Goal: Check status: Check status

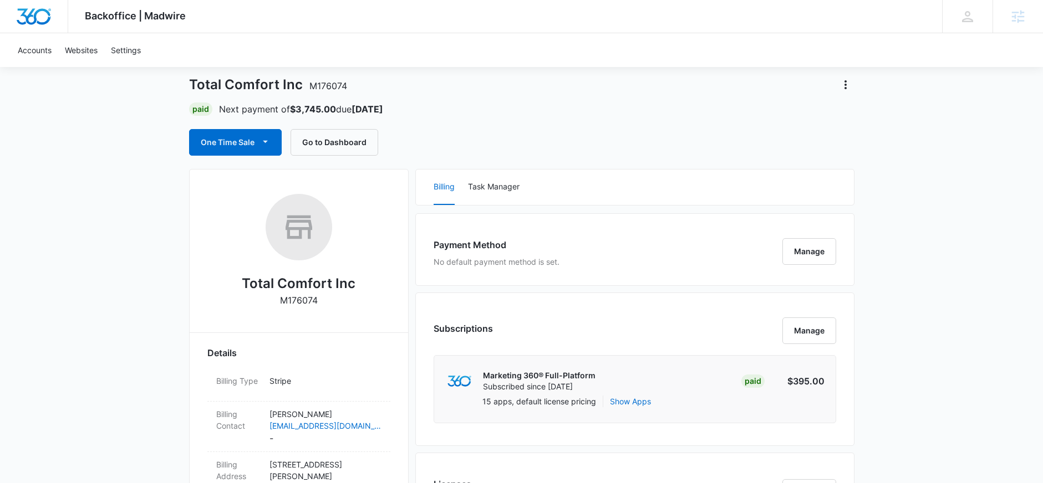
scroll to position [64, 0]
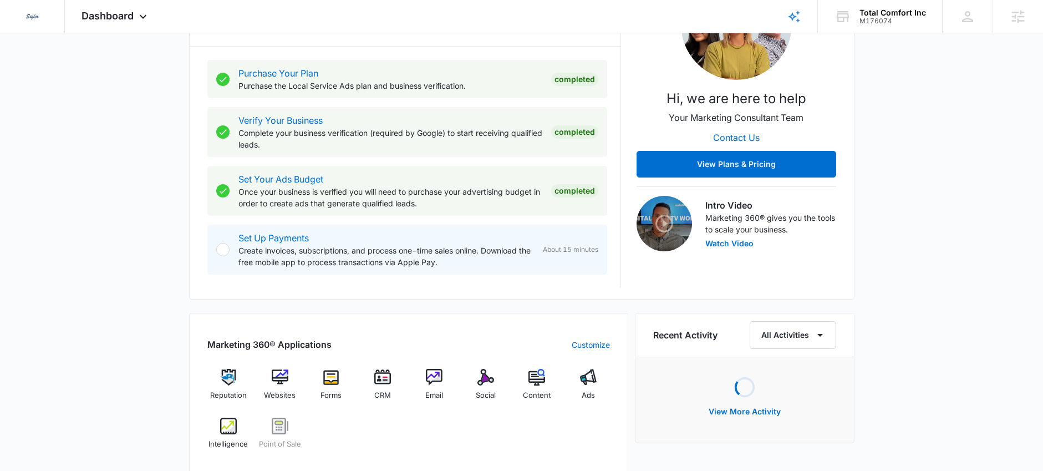
scroll to position [199, 0]
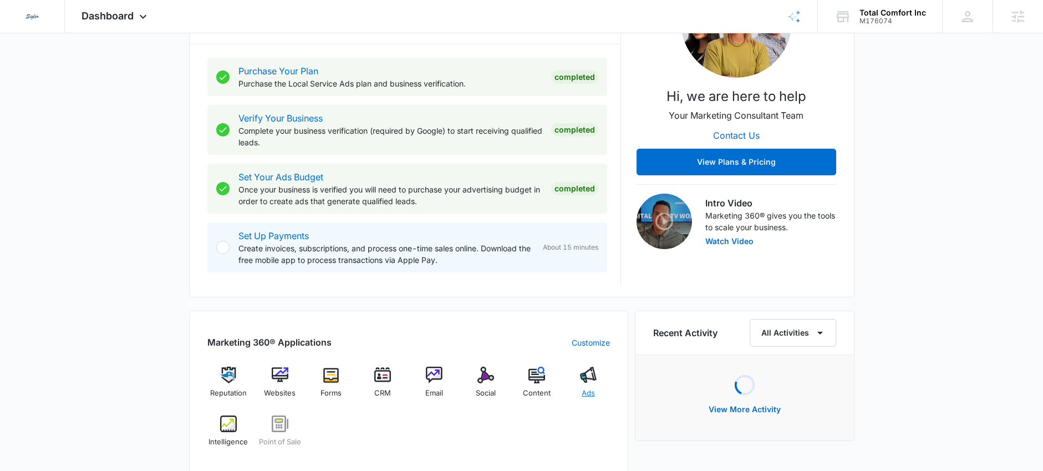
click at [599, 385] on div "Ads" at bounding box center [588, 386] width 43 height 40
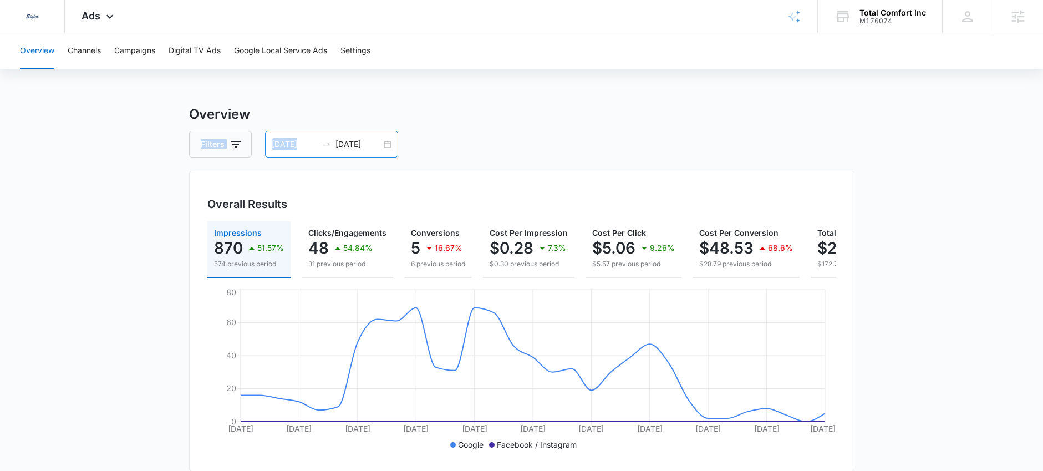
drag, startPoint x: 342, startPoint y: 123, endPoint x: 342, endPoint y: 134, distance: 11.1
click at [341, 135] on div "08/13/2025 09/12/2025" at bounding box center [331, 144] width 133 height 27
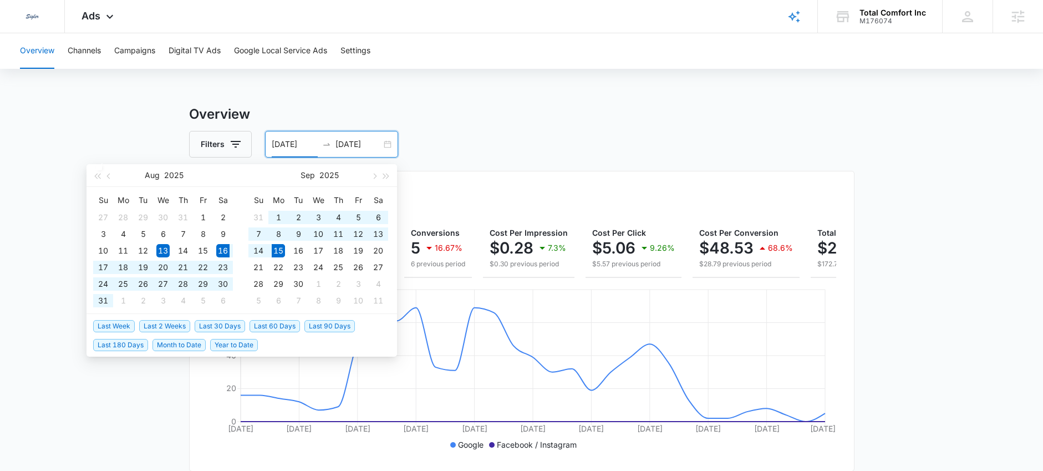
click at [207, 326] on span "Last 30 Days" at bounding box center [220, 326] width 50 height 12
type input "08/16/2025"
type input "09/15/2025"
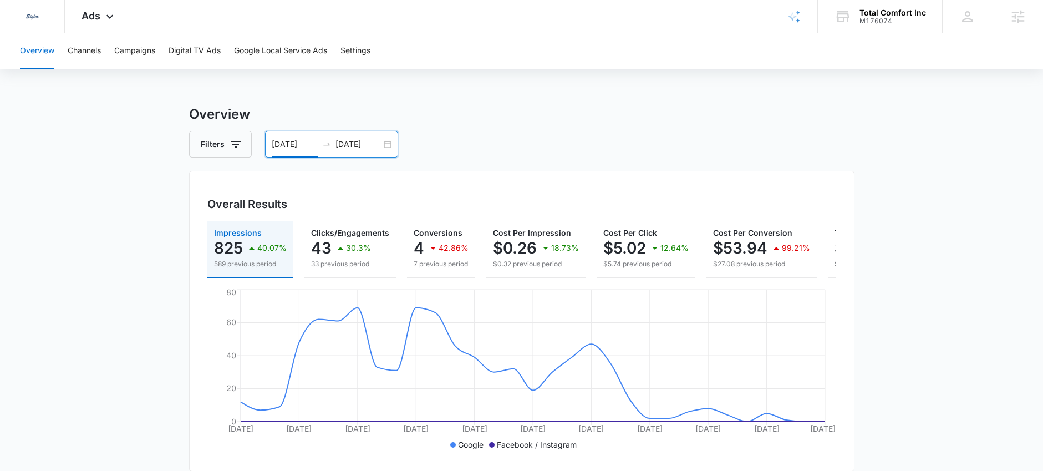
click at [333, 147] on div at bounding box center [327, 144] width 18 height 9
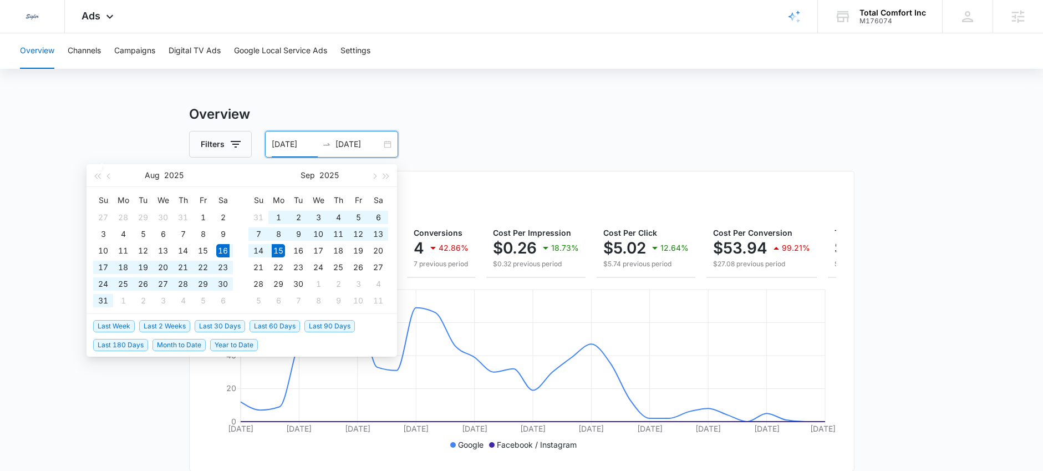
type input "08/16/2025"
click at [224, 321] on span "Last 30 Days" at bounding box center [220, 326] width 50 height 12
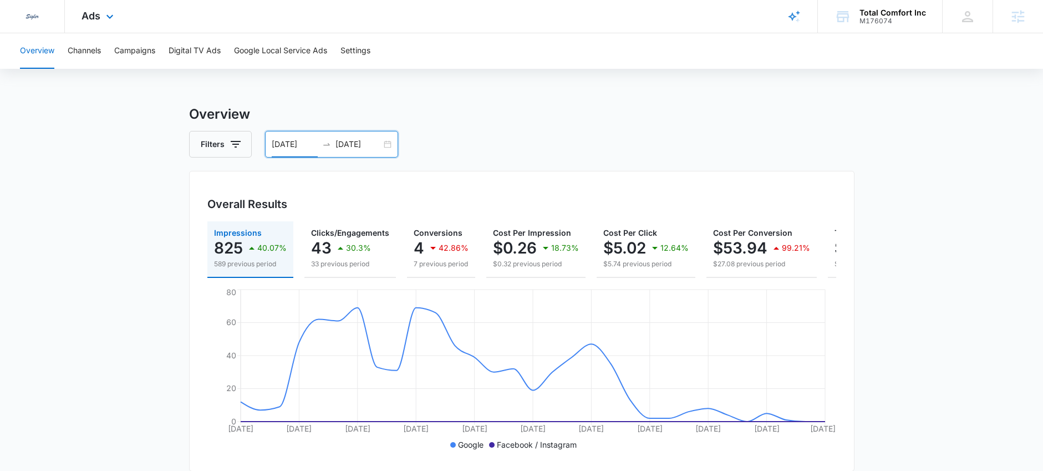
click at [94, 6] on div "Ads Apps Reputation Websites Forms CRM Email Social POS Content Ads Intelligenc…" at bounding box center [99, 16] width 68 height 33
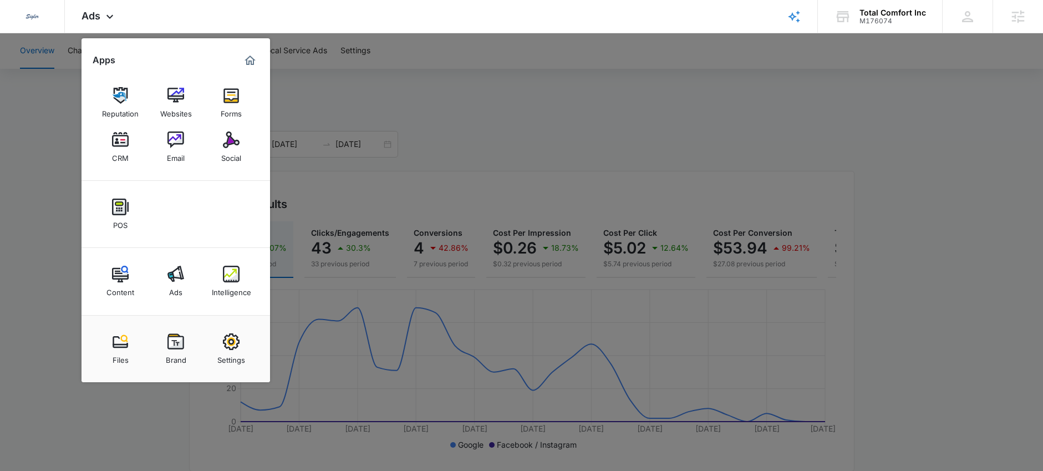
click at [409, 106] on div at bounding box center [521, 235] width 1043 height 471
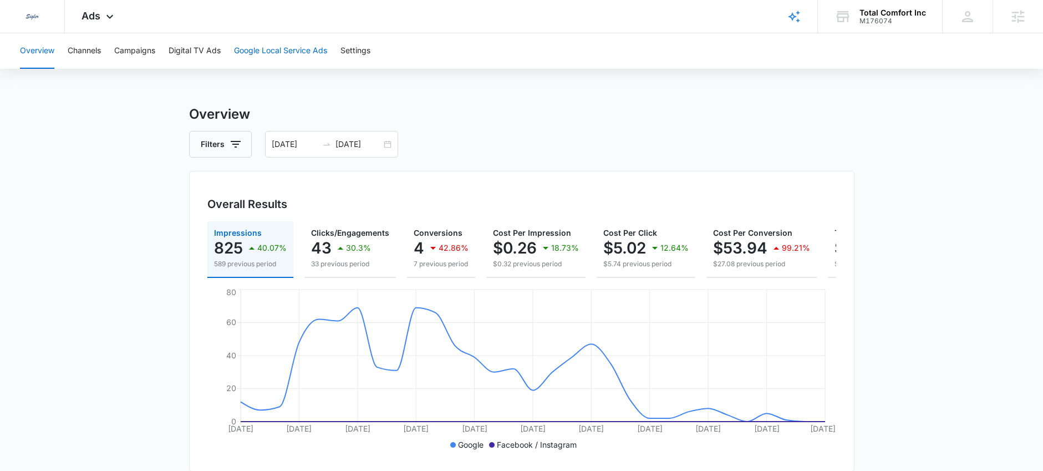
click at [292, 48] on button "Google Local Service Ads" at bounding box center [280, 50] width 93 height 35
